Goal: Information Seeking & Learning: Learn about a topic

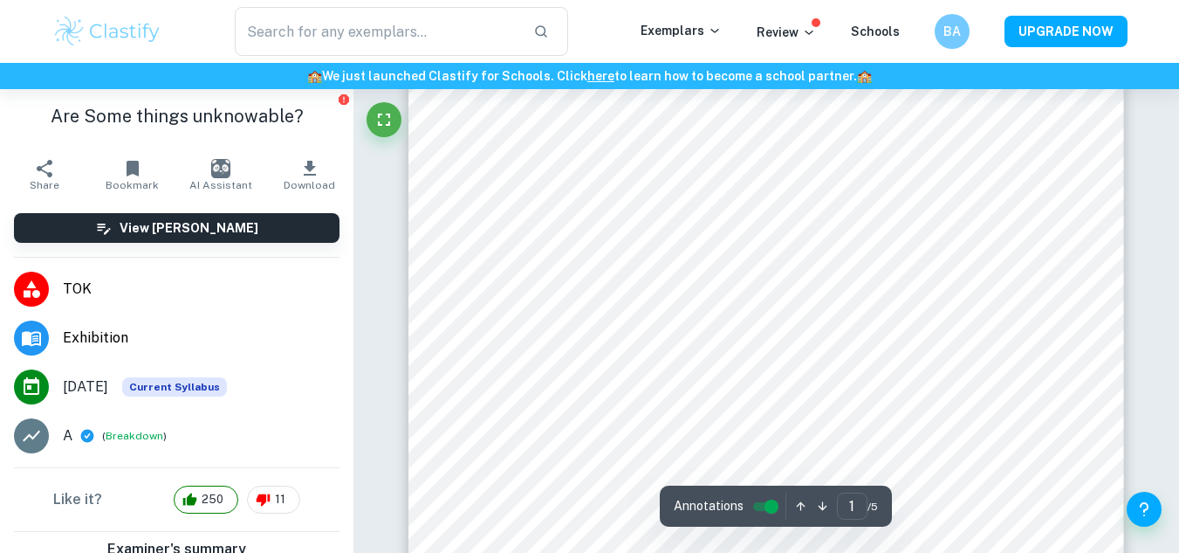
scroll to position [146, 0]
type input "5"
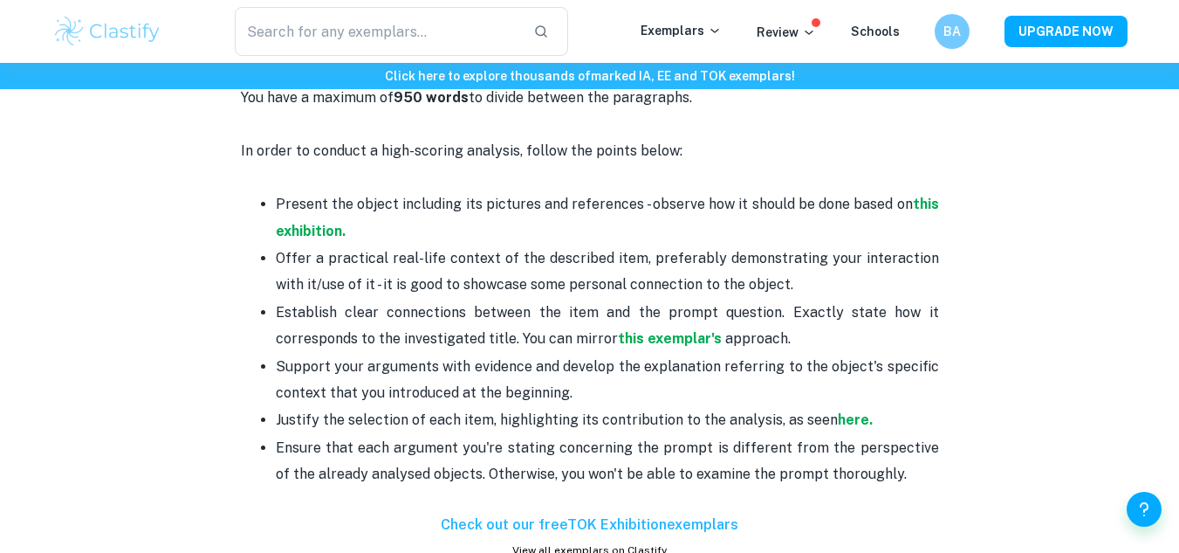
scroll to position [1100, 0]
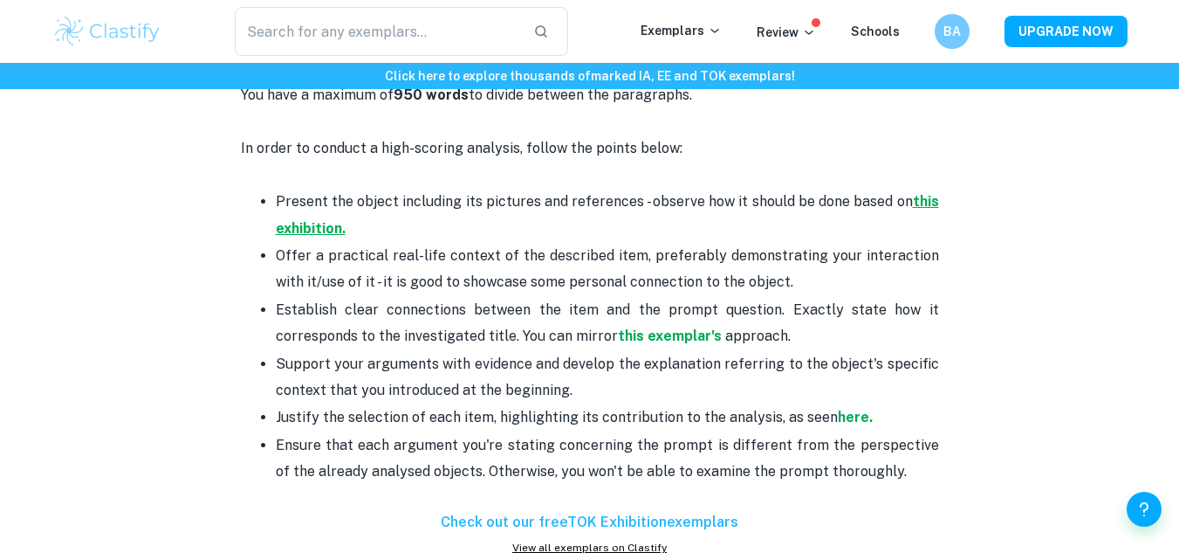
click at [300, 226] on strong "this exhibition." at bounding box center [607, 214] width 663 height 43
click at [841, 421] on strong "here." at bounding box center [855, 417] width 35 height 17
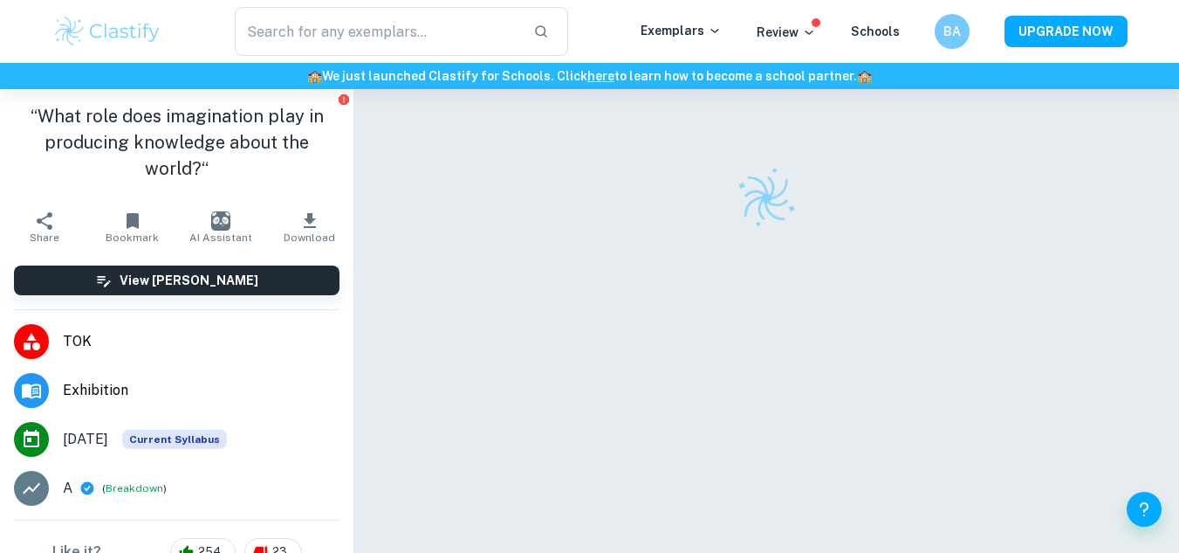
checkbox input "true"
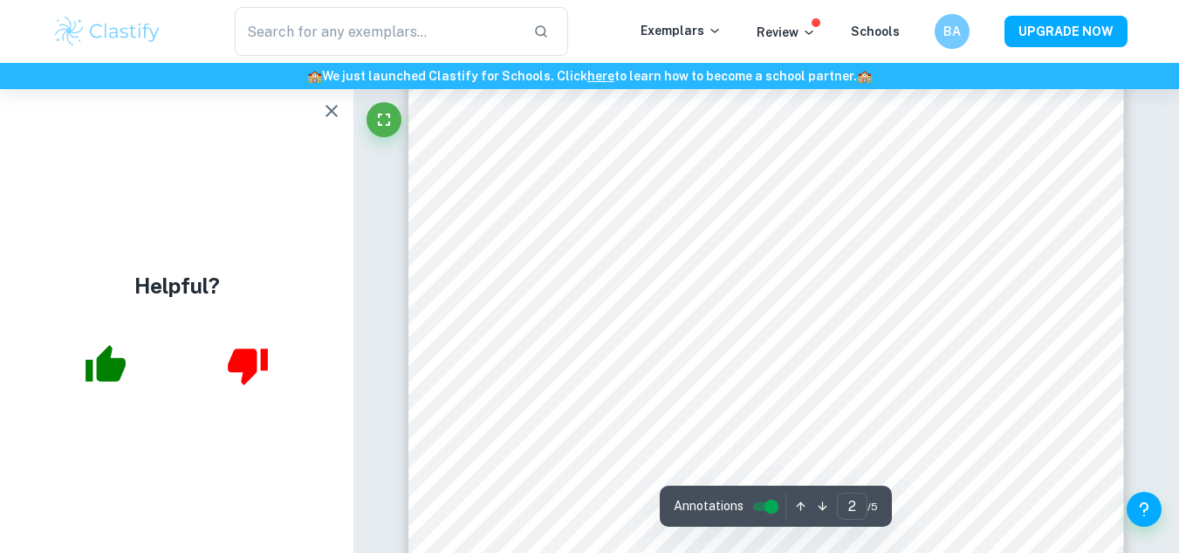
scroll to position [1480, 0]
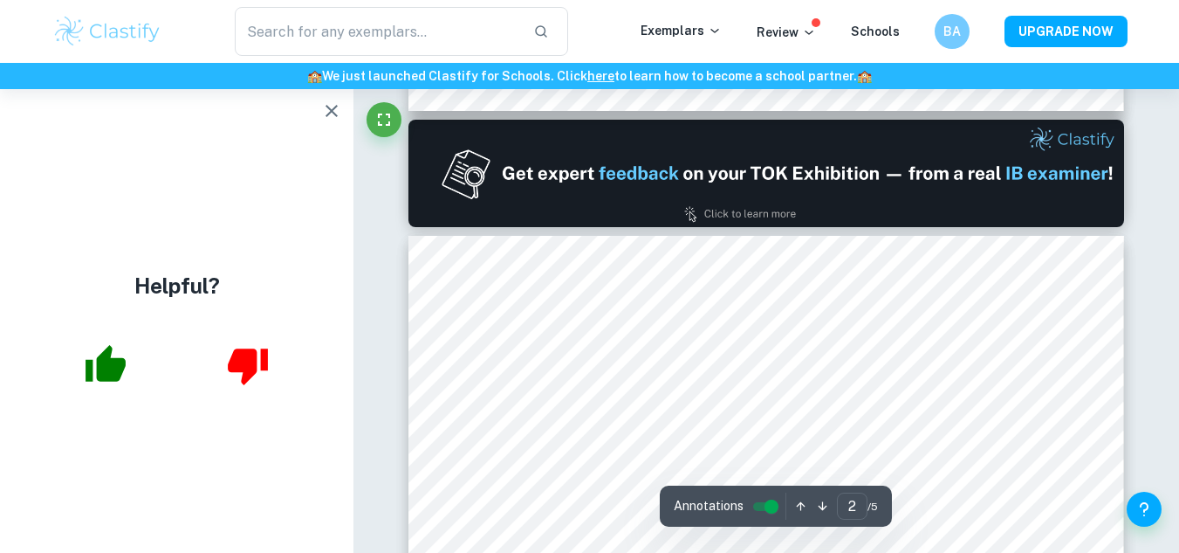
type input "1"
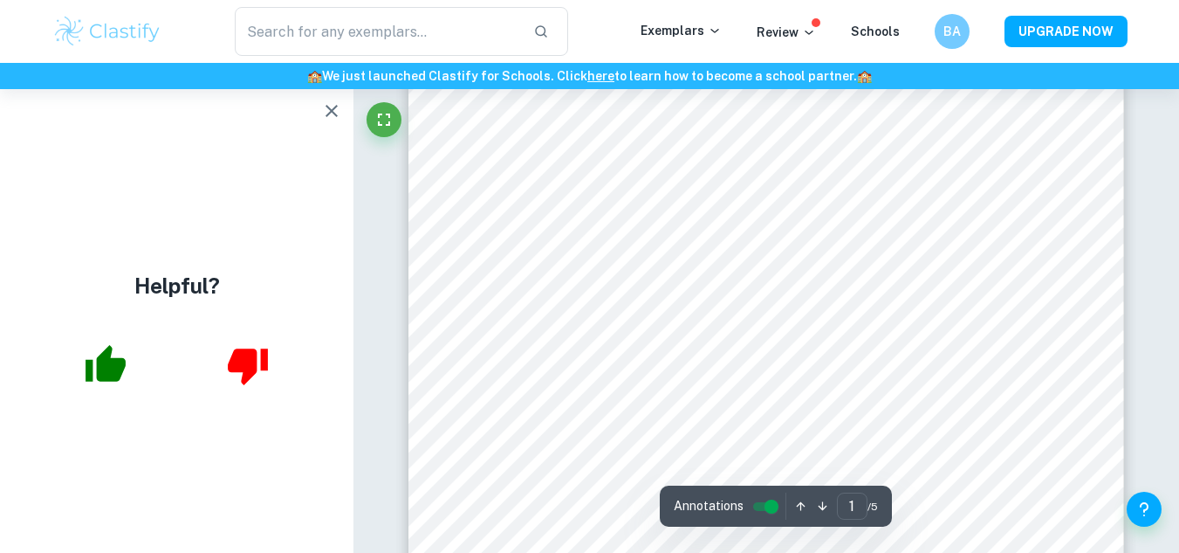
scroll to position [0, 0]
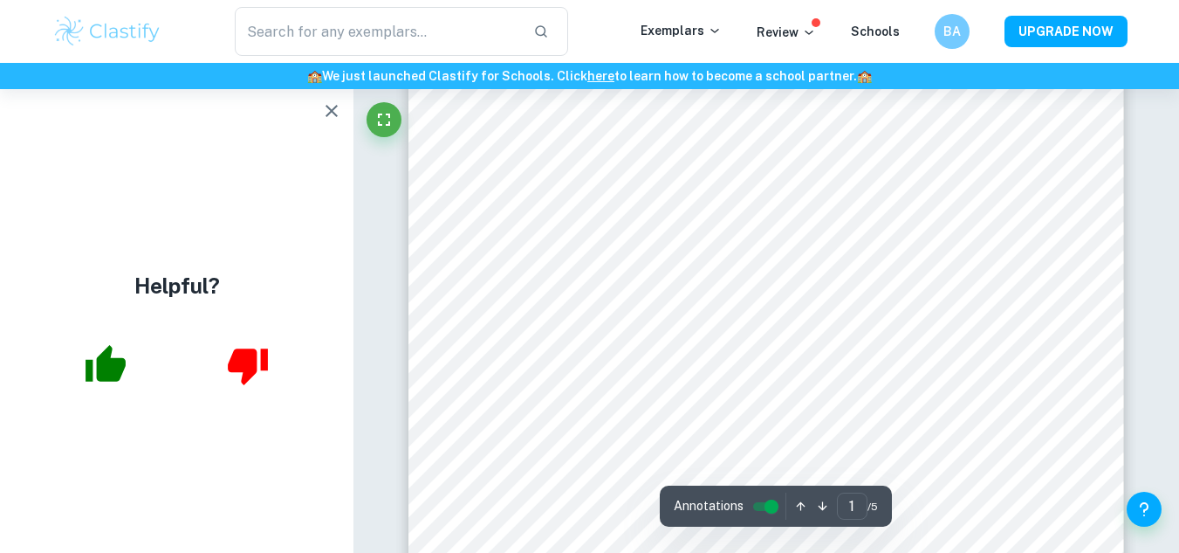
scroll to position [91, 0]
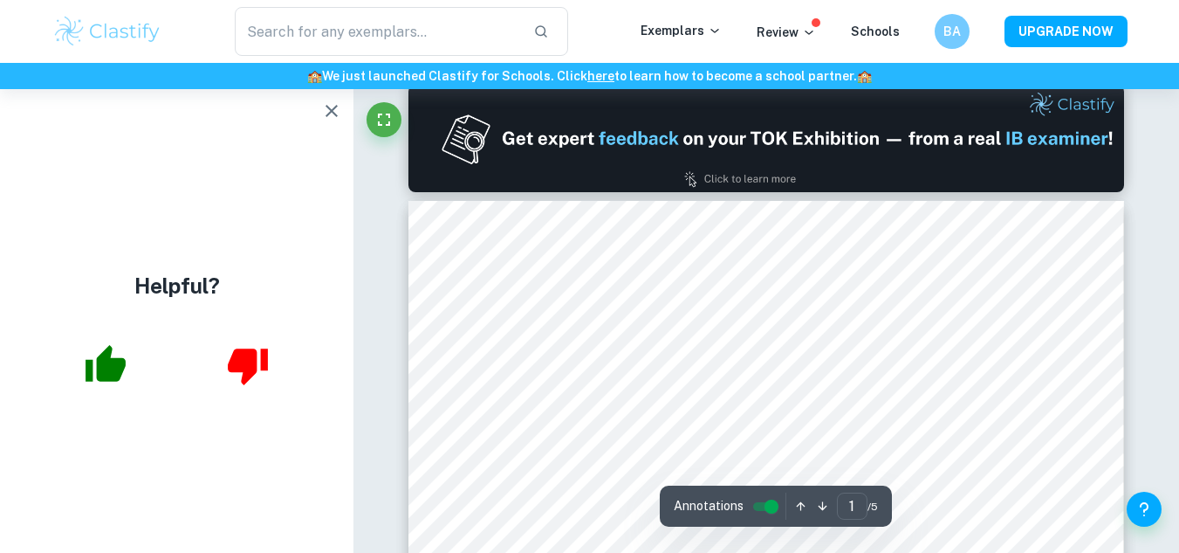
type input "2"
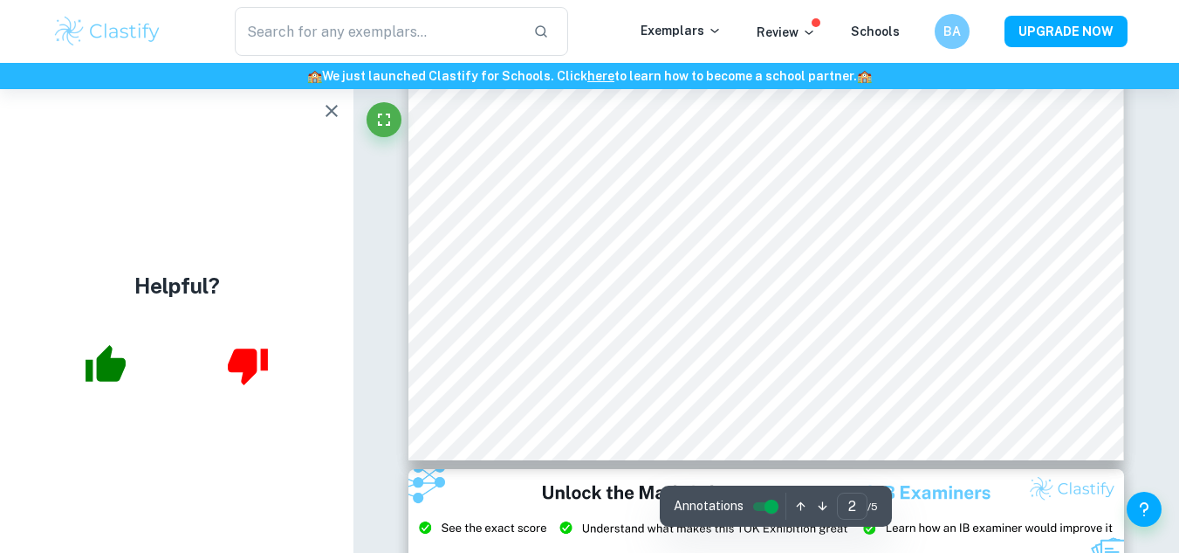
scroll to position [1792, 0]
